Goal: Navigation & Orientation: Understand site structure

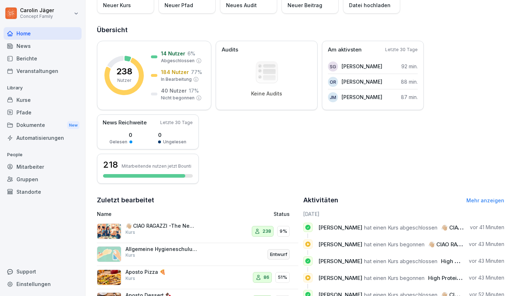
scroll to position [63, 0]
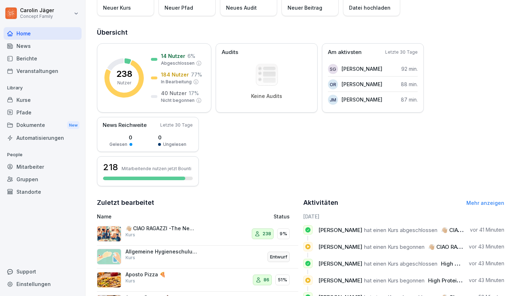
click at [23, 101] on div "Kurse" at bounding box center [43, 100] width 78 height 13
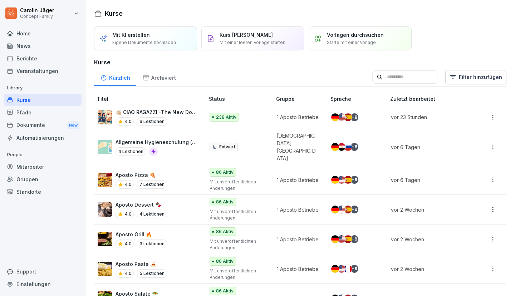
click at [170, 139] on p "Allgemeine Hygieneschulung (nach LHMV §4)" at bounding box center [157, 143] width 82 height 8
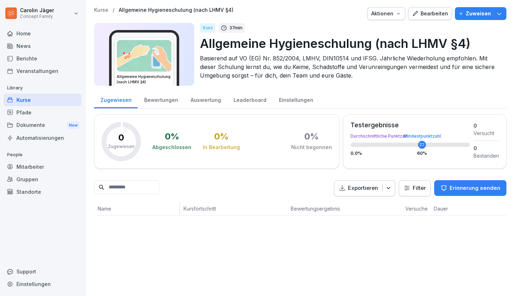
click at [203, 98] on div "Auswertung" at bounding box center [205, 99] width 43 height 18
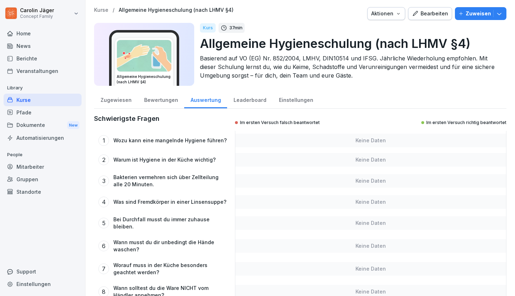
click at [167, 102] on div "Bewertungen" at bounding box center [161, 99] width 47 height 18
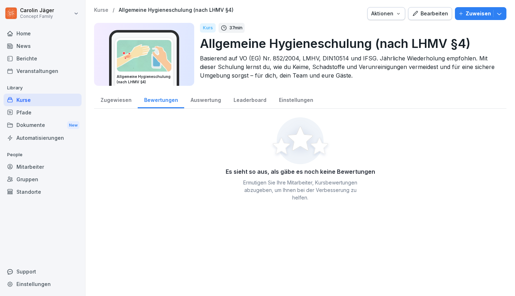
click at [230, 102] on div "Leaderboard" at bounding box center [249, 99] width 45 height 18
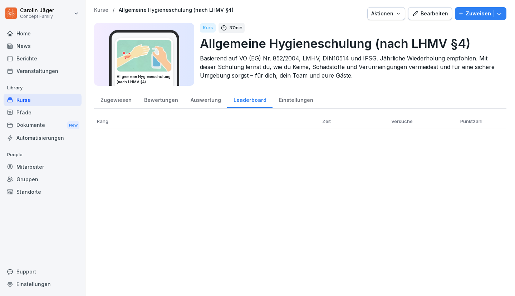
click at [288, 98] on div "Einstellungen" at bounding box center [296, 99] width 47 height 18
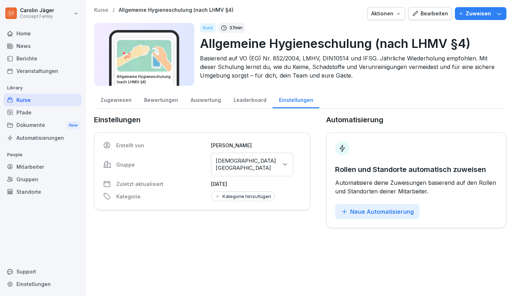
click at [115, 97] on div "Zugewiesen" at bounding box center [116, 99] width 44 height 18
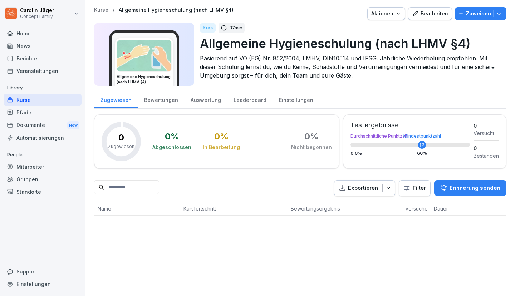
click at [29, 101] on div "Kurse" at bounding box center [43, 100] width 78 height 13
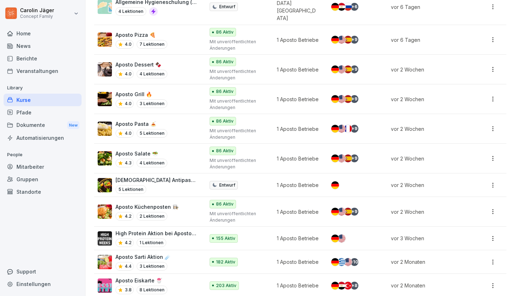
scroll to position [154, 0]
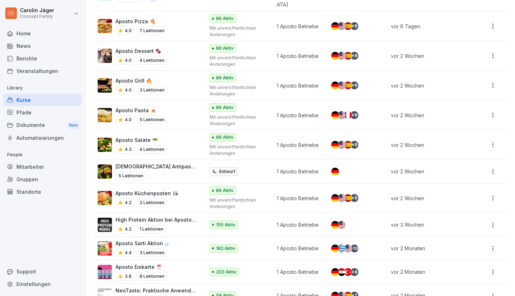
click at [24, 114] on div "Pfade" at bounding box center [43, 112] width 78 height 13
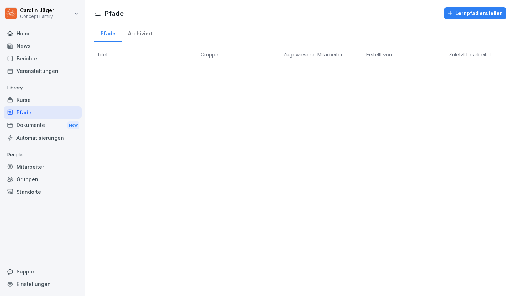
click at [28, 100] on div "Kurse" at bounding box center [43, 100] width 78 height 13
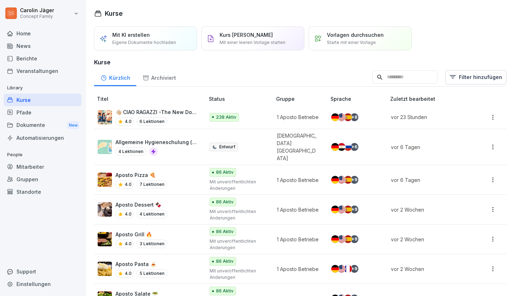
click at [36, 193] on div "Standorte" at bounding box center [43, 192] width 78 height 13
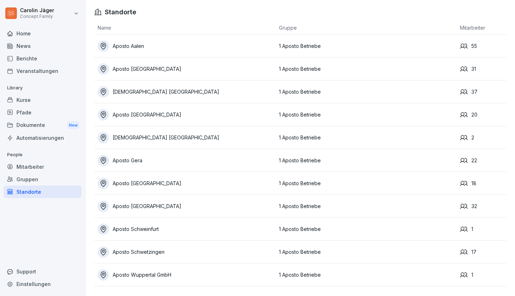
click at [26, 33] on div "Home" at bounding box center [43, 33] width 78 height 13
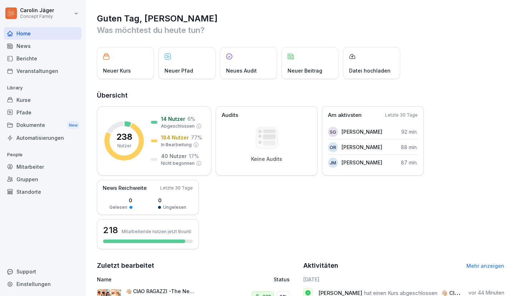
click at [32, 57] on div "Berichte" at bounding box center [43, 58] width 78 height 13
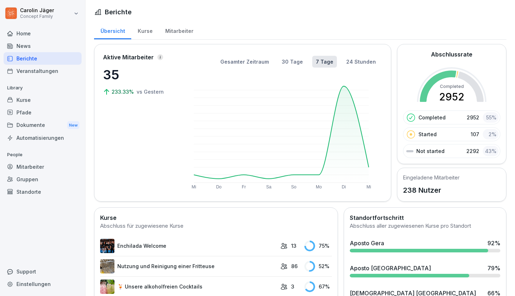
click at [145, 31] on div "Kurse" at bounding box center [145, 30] width 28 height 18
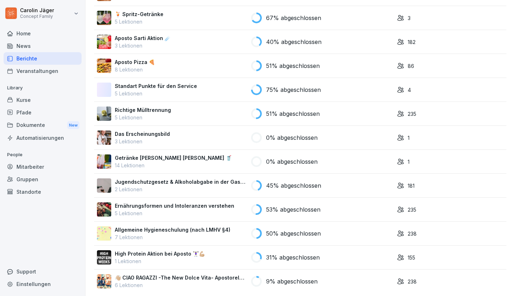
scroll to position [1959, 0]
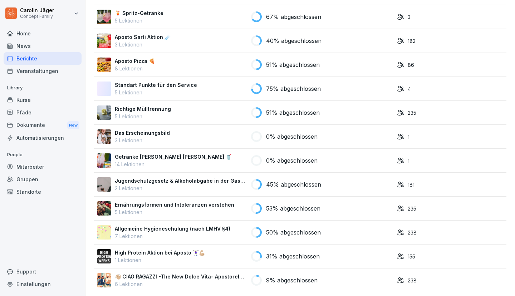
click at [176, 234] on p "7 Lektionen" at bounding box center [173, 237] width 116 height 8
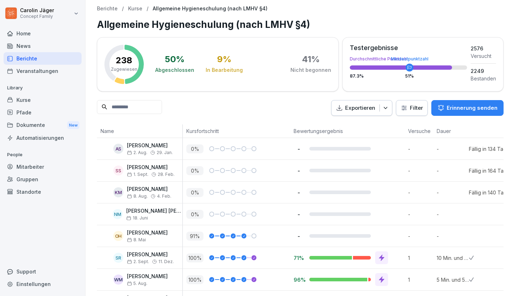
click at [413, 110] on html "Carolin Jäger Concept Family Home News Berichte Veranstaltungen Library Kurse P…" at bounding box center [257, 148] width 515 height 296
